Goal: Transaction & Acquisition: Purchase product/service

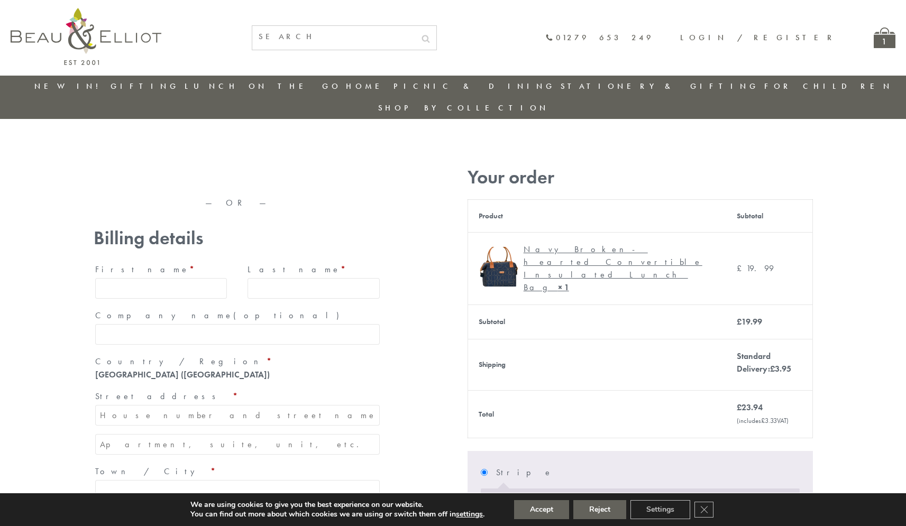
type input "maria33@yahoo.com"
type input "Maria"
type input "Williams"
type input "23, Scottsdale, Happytown"
type input "London"
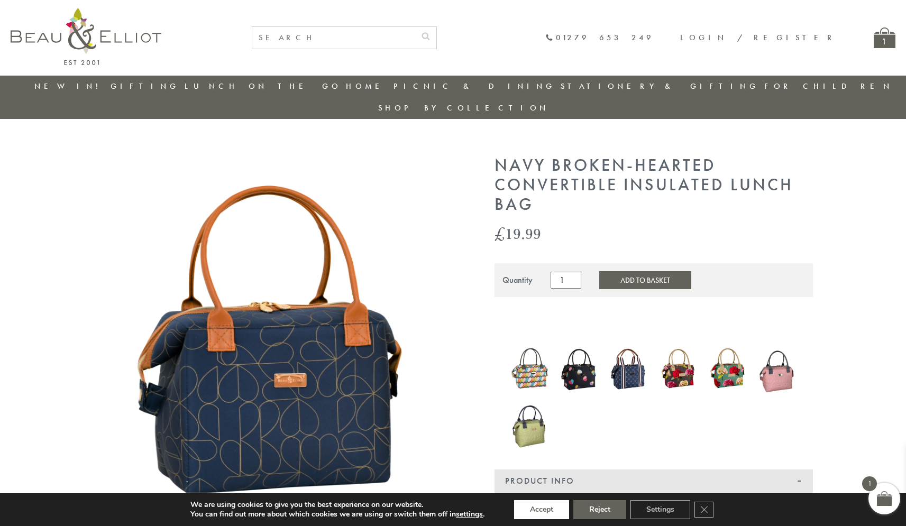
click at [542, 510] on button "Accept" at bounding box center [541, 509] width 55 height 19
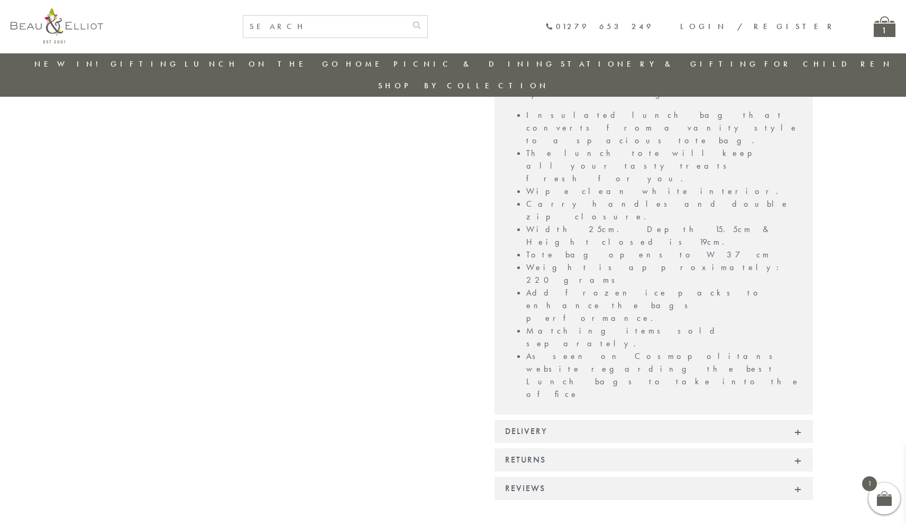
scroll to position [782, 0]
